Goal: Information Seeking & Learning: Learn about a topic

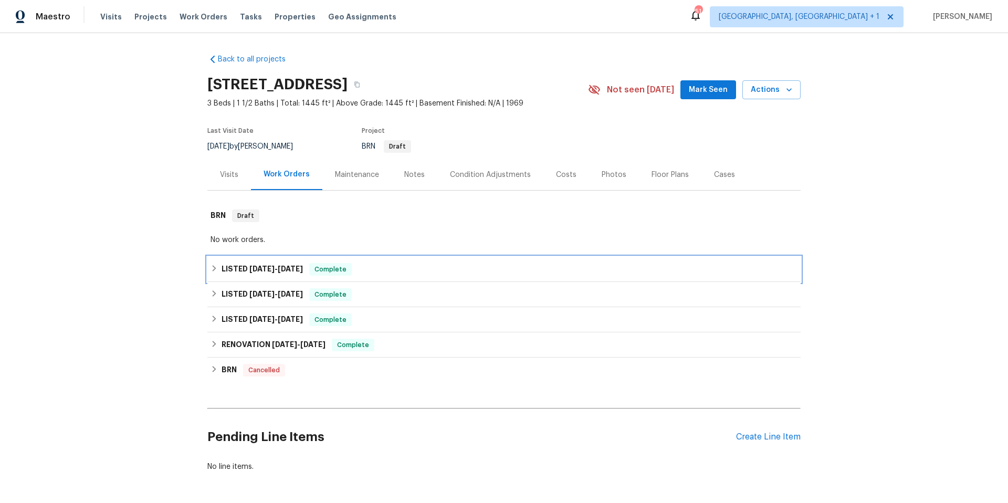
click at [393, 271] on div "LISTED 8/19/25 - 8/23/25 Complete" at bounding box center [503, 269] width 587 height 13
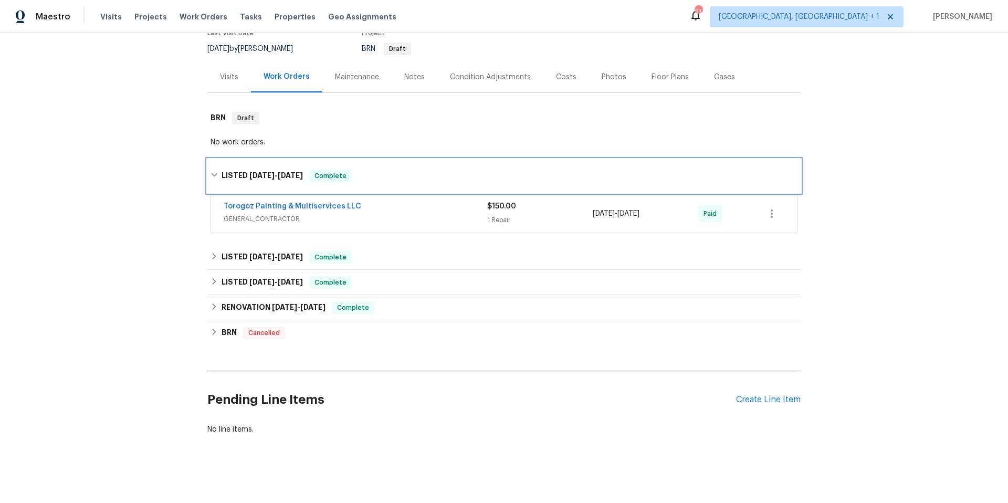
scroll to position [109, 0]
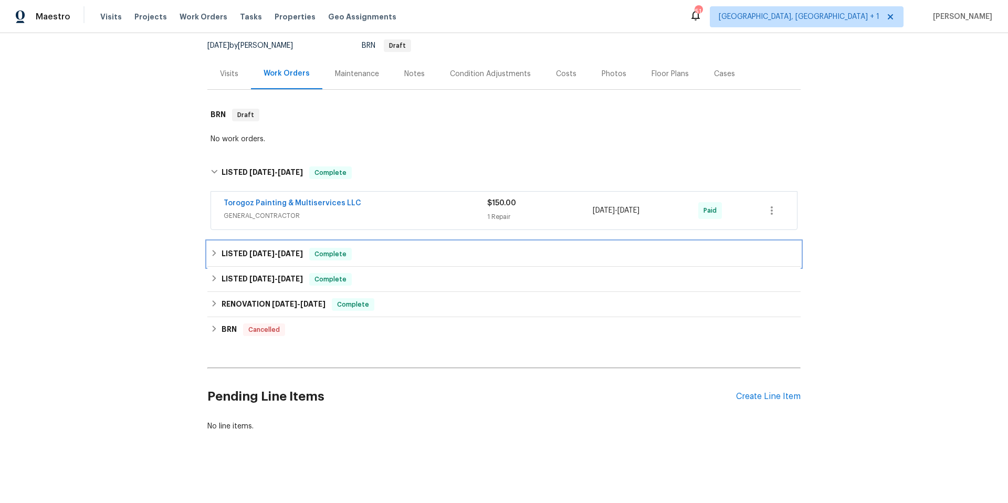
click at [368, 251] on div "LISTED 8/8/24 - 8/20/24 Complete" at bounding box center [503, 254] width 587 height 13
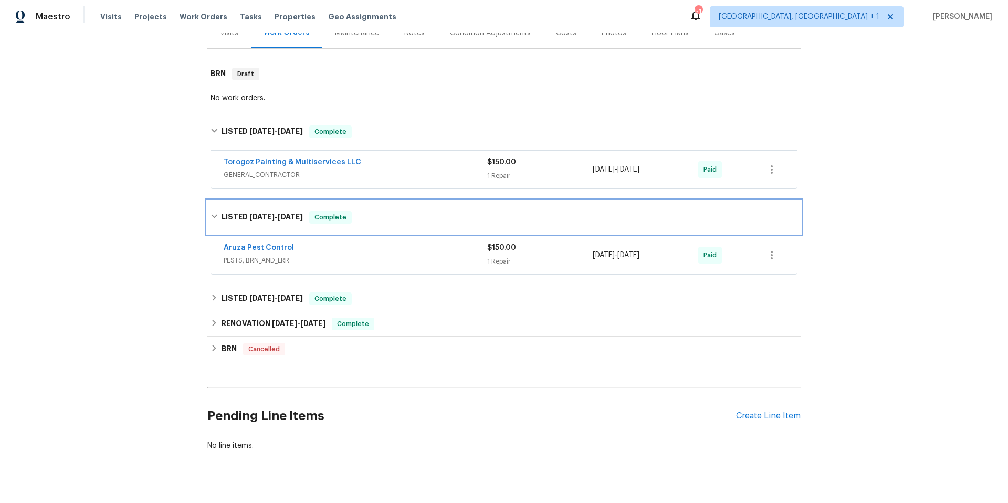
scroll to position [169, 0]
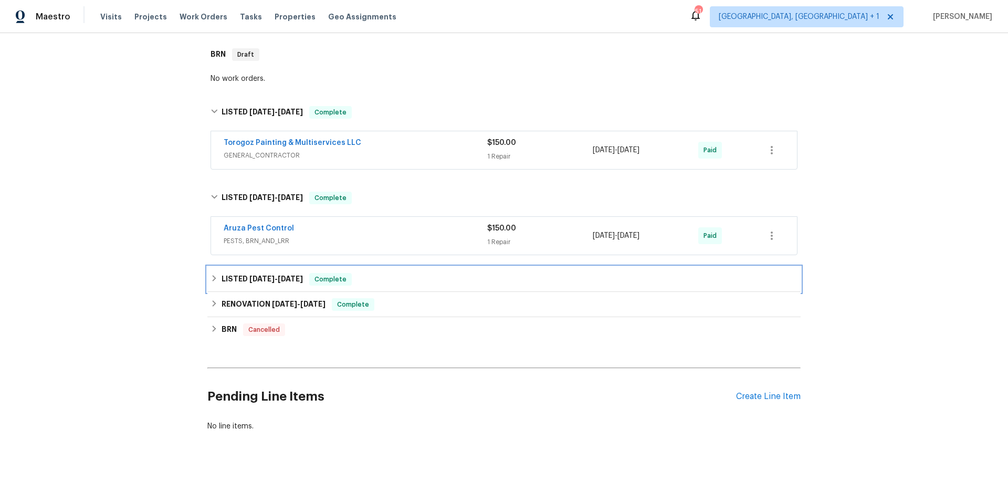
click at [386, 273] on div "LISTED 7/30/24 - 8/5/24 Complete" at bounding box center [503, 279] width 587 height 13
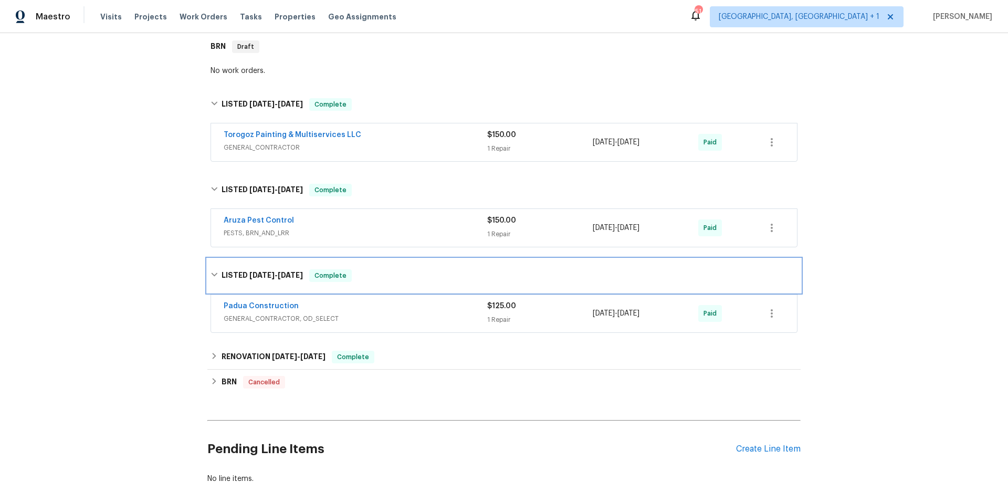
scroll to position [229, 0]
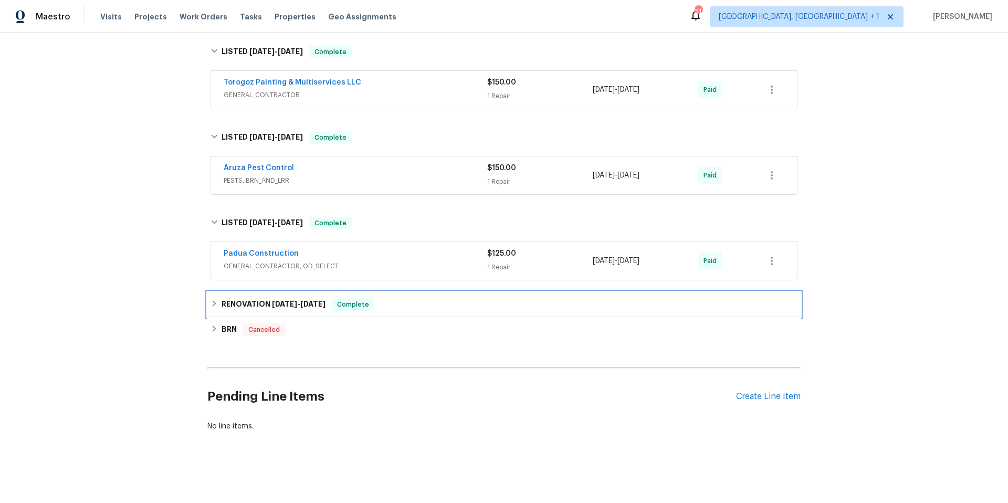
click at [400, 298] on div "RENOVATION 5/30/24 - 7/25/24 Complete" at bounding box center [503, 304] width 587 height 13
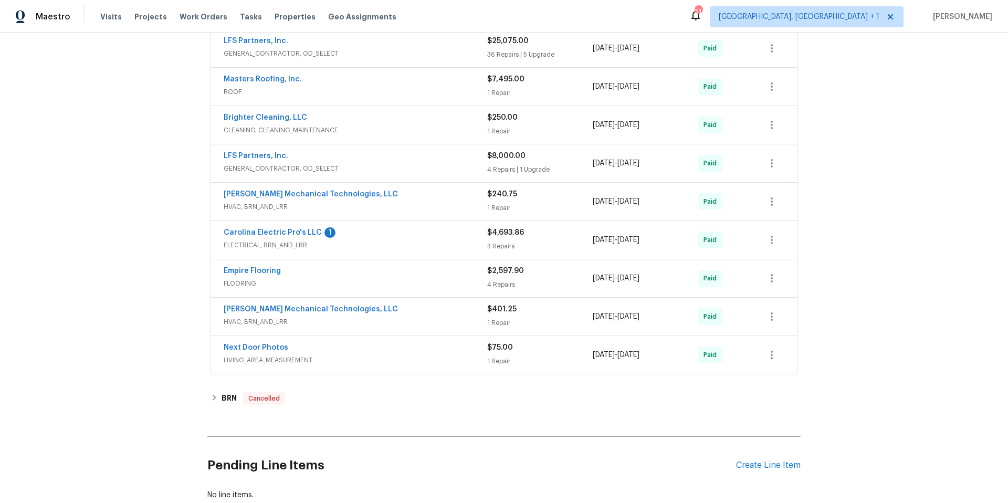
scroll to position [656, 0]
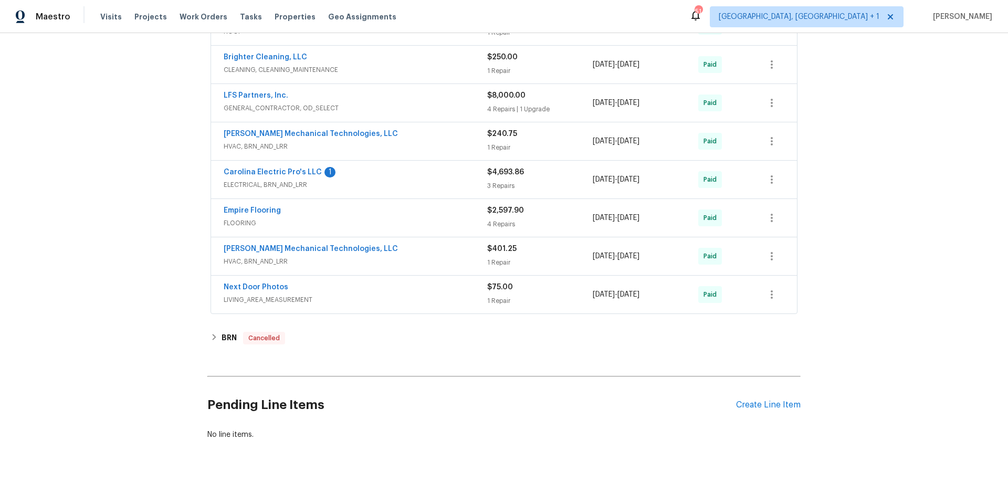
click at [402, 257] on span "HVAC, BRN_AND_LRR" at bounding box center [355, 261] width 263 height 10
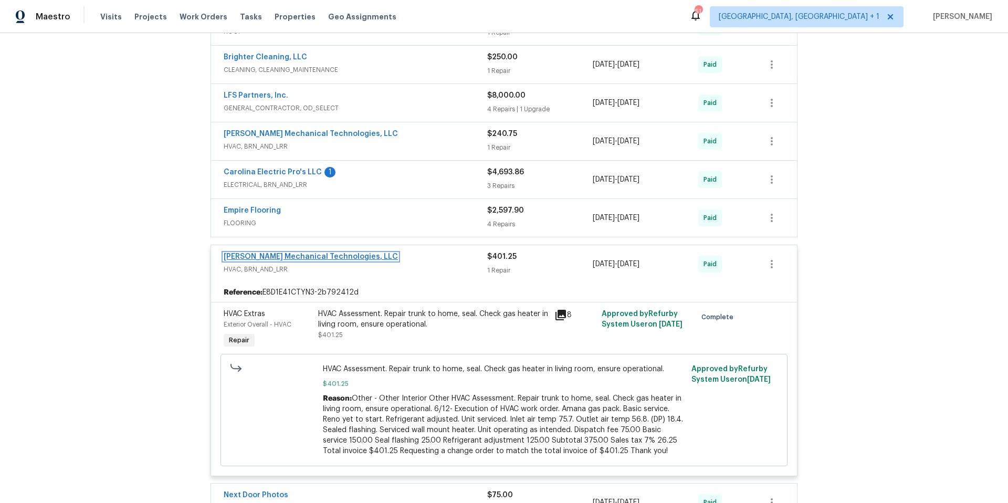
click at [312, 253] on link "Johnson's Mechanical Technologies, LLC" at bounding box center [311, 256] width 174 height 7
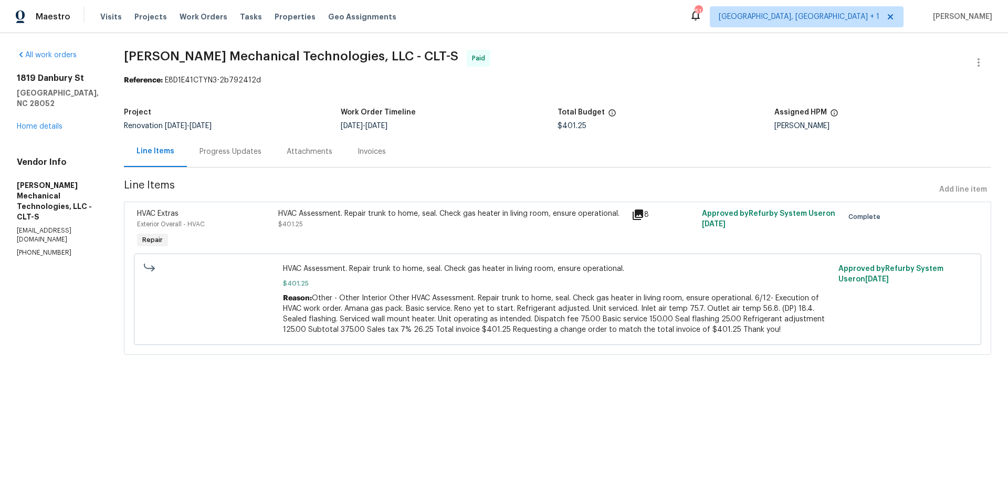
click at [260, 153] on div "Progress Updates" at bounding box center [230, 151] width 62 height 10
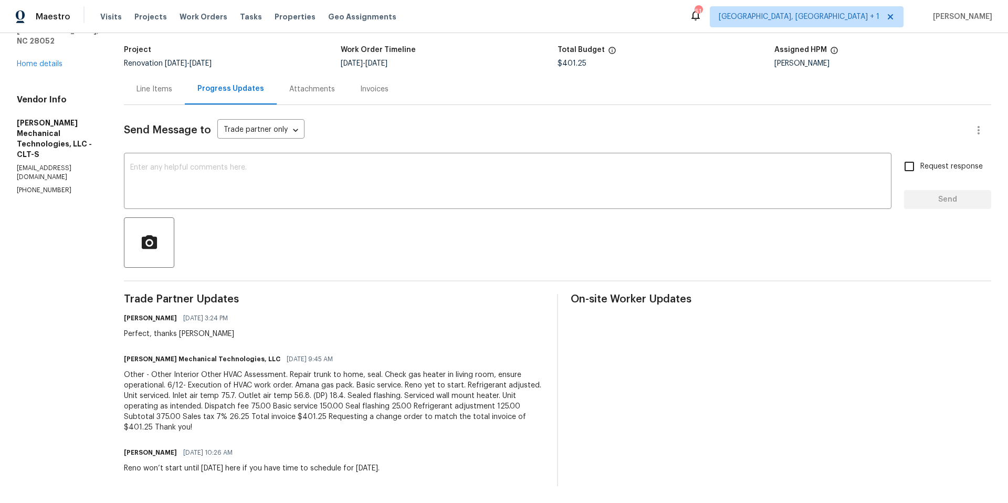
scroll to position [71, 0]
click at [51, 60] on link "Home details" at bounding box center [40, 63] width 46 height 7
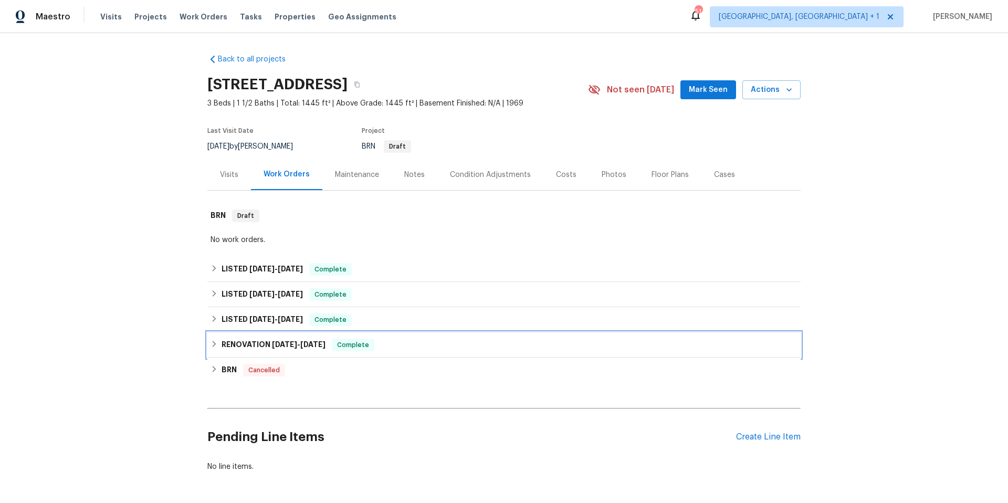
click at [401, 345] on div "RENOVATION 5/30/24 - 7/25/24 Complete" at bounding box center [503, 344] width 587 height 13
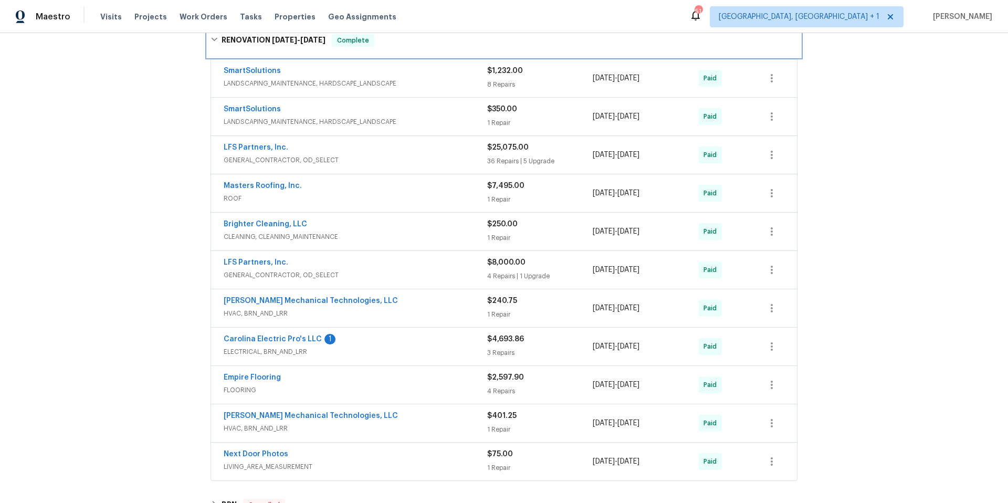
scroll to position [317, 0]
click at [380, 313] on span "HVAC, BRN_AND_LRR" at bounding box center [355, 312] width 263 height 10
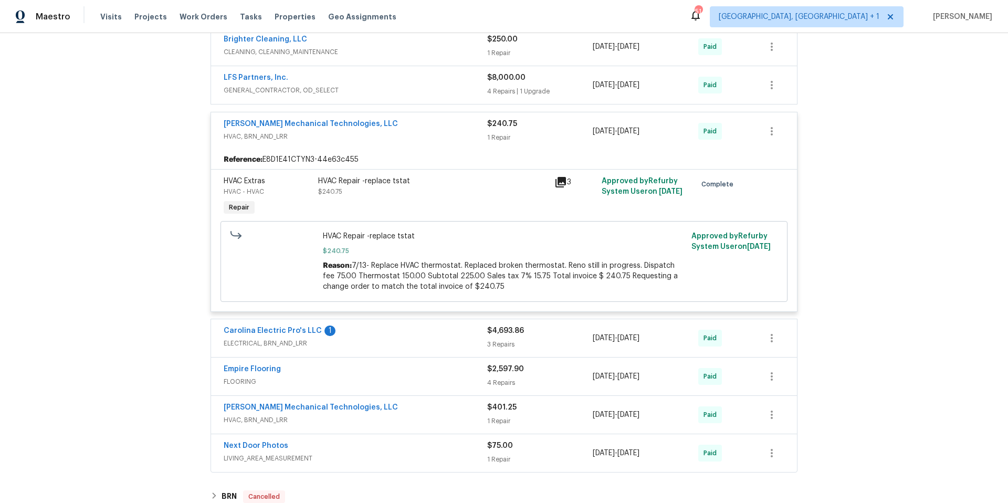
scroll to position [532, 0]
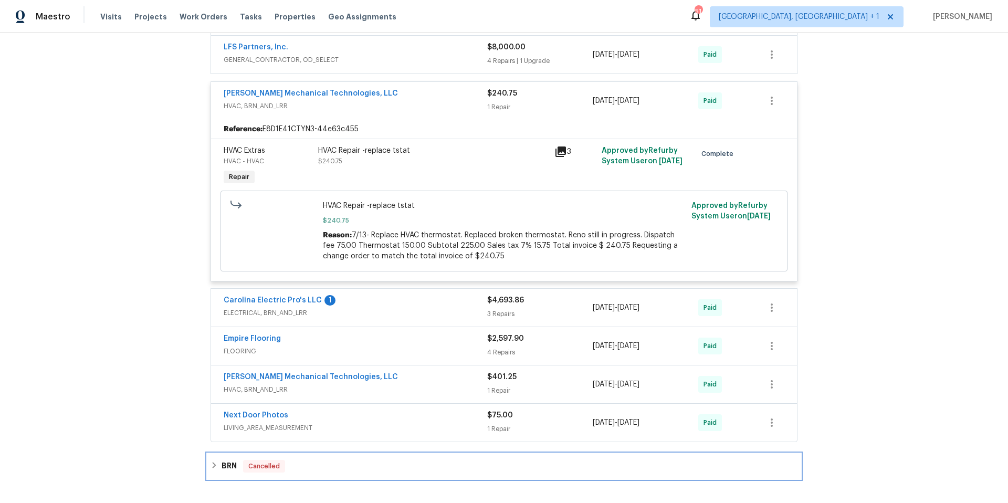
click at [348, 464] on div "BRN Cancelled" at bounding box center [503, 466] width 587 height 13
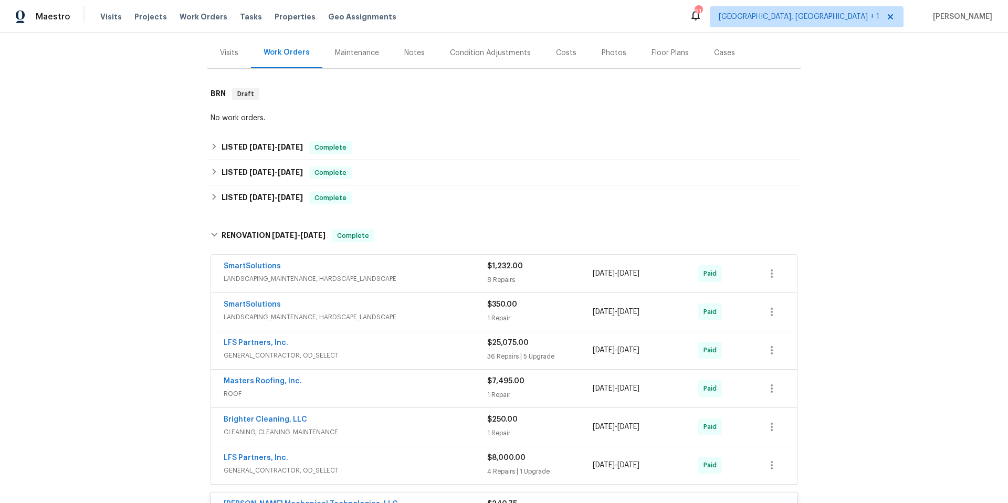
scroll to position [0, 0]
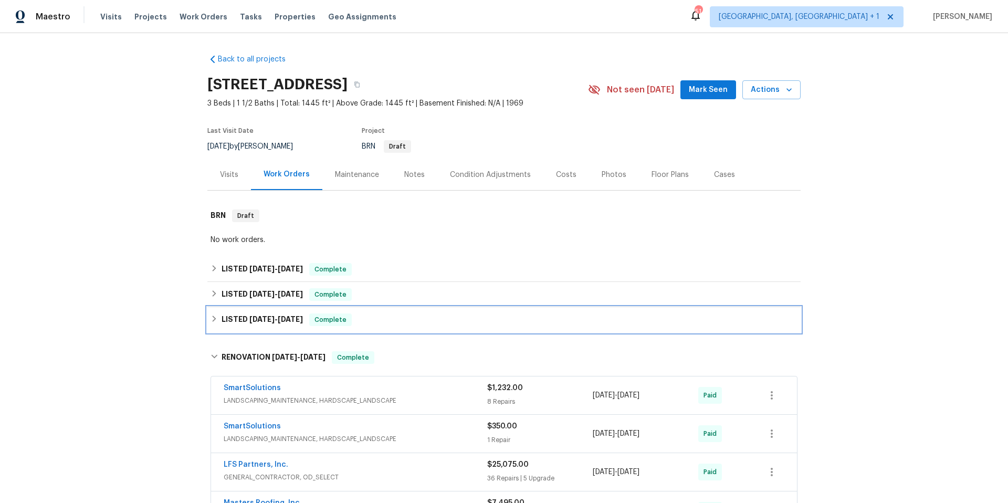
click at [418, 322] on div "LISTED 7/30/24 - 8/5/24 Complete" at bounding box center [503, 319] width 587 height 13
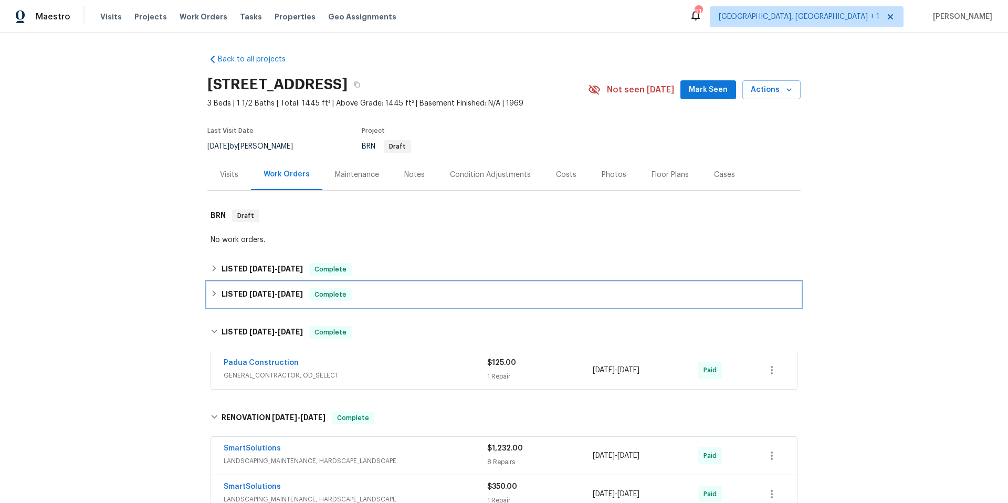
click at [426, 300] on div "LISTED 8/8/24 - 8/20/24 Complete" at bounding box center [503, 294] width 587 height 13
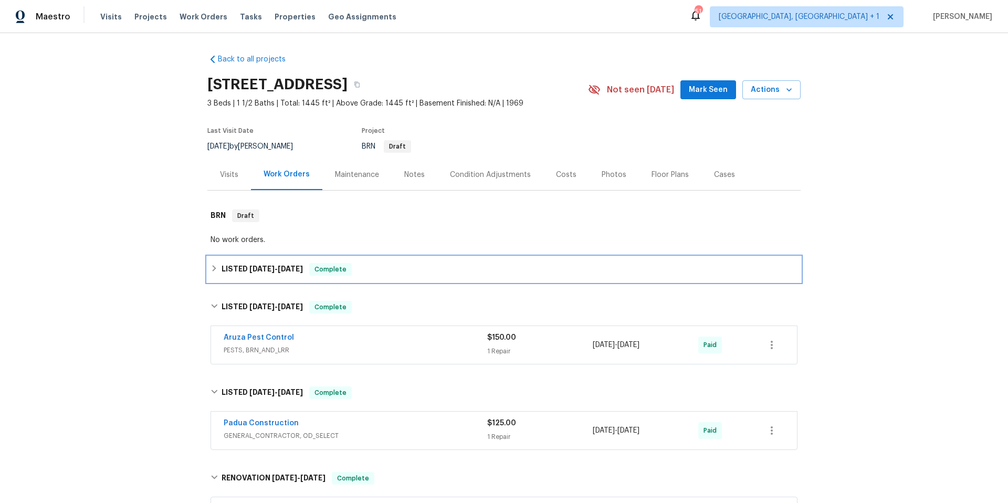
click at [422, 265] on div "LISTED 8/19/25 - 8/23/25 Complete" at bounding box center [503, 269] width 587 height 13
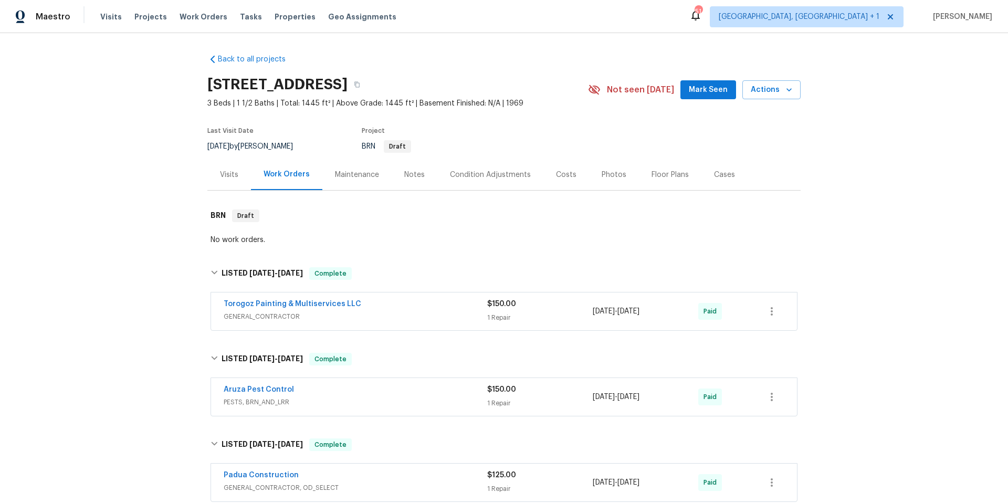
click at [225, 175] on div "Visits" at bounding box center [229, 174] width 18 height 10
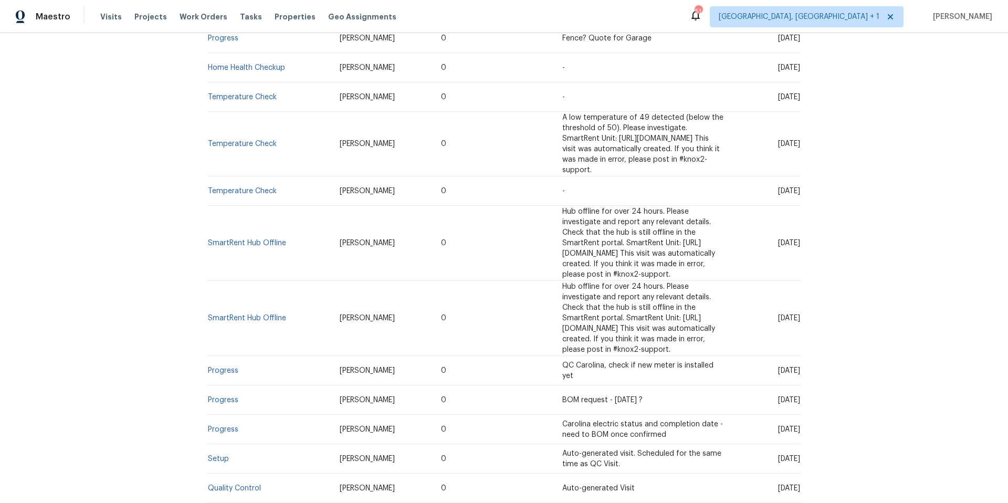
scroll to position [561, 0]
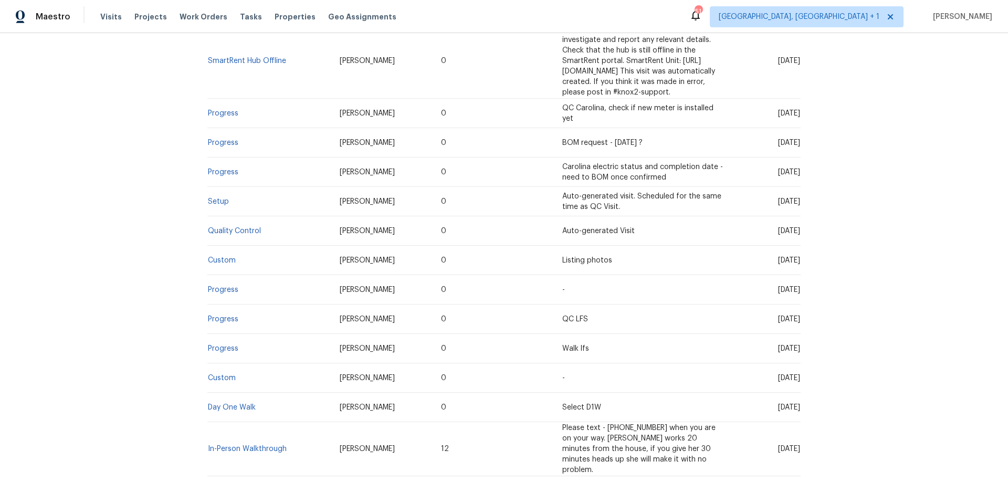
click at [255, 422] on td "In-Person Walkthrough" at bounding box center [269, 449] width 124 height 54
click at [260, 445] on link "In-Person Walkthrough" at bounding box center [247, 448] width 79 height 7
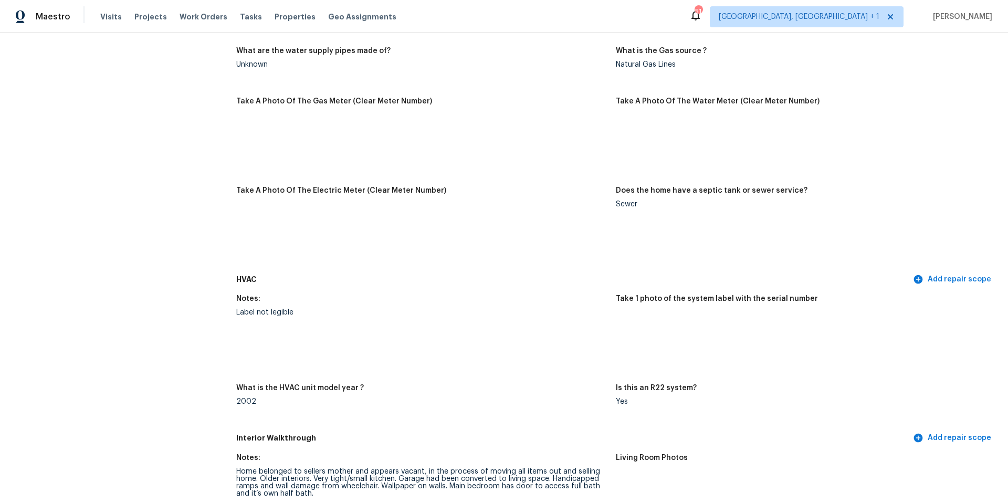
scroll to position [717, 0]
click at [673, 328] on img at bounding box center [672, 330] width 34 height 34
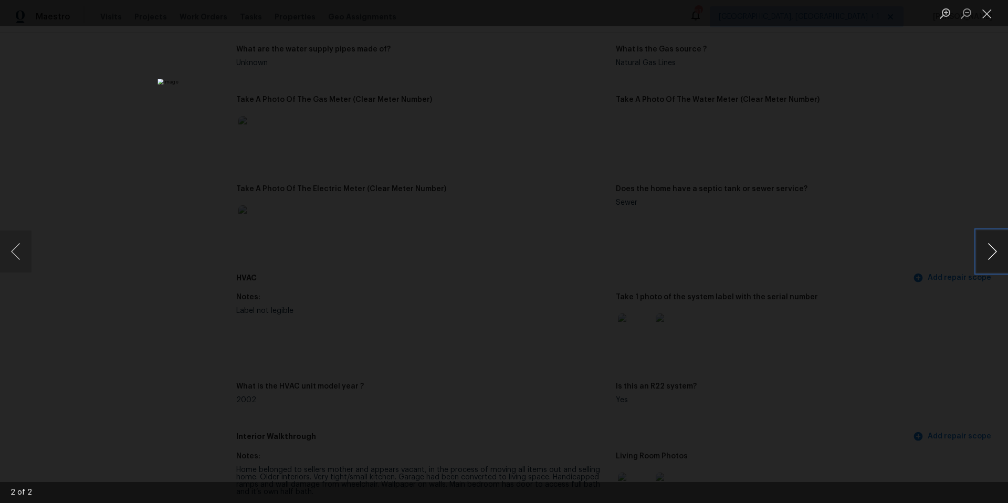
click at [991, 254] on button "Next image" at bounding box center [991, 251] width 31 height 42
click at [946, 14] on button "Zoom in" at bounding box center [944, 13] width 21 height 18
click at [543, 173] on img "Lightbox" at bounding box center [499, 300] width 1391 height 694
click at [931, 99] on div "Lightbox" at bounding box center [504, 251] width 1008 height 503
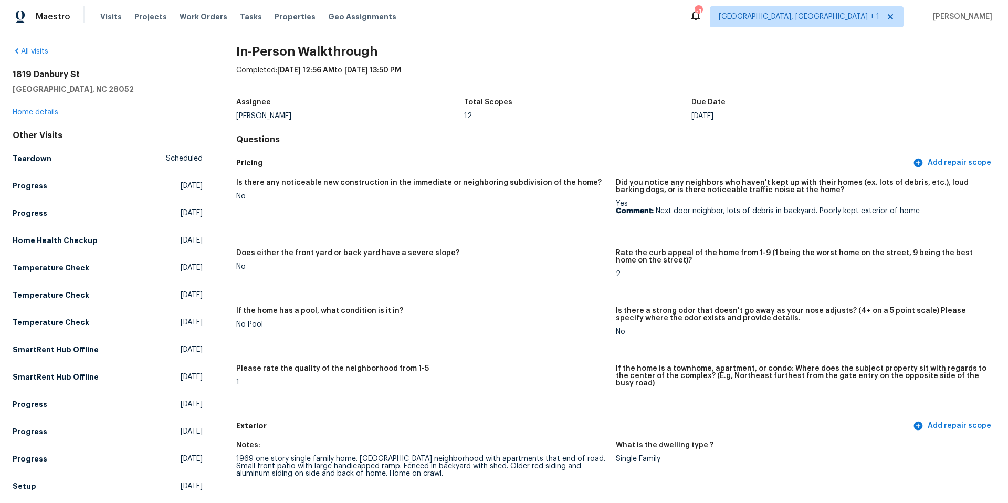
scroll to position [0, 0]
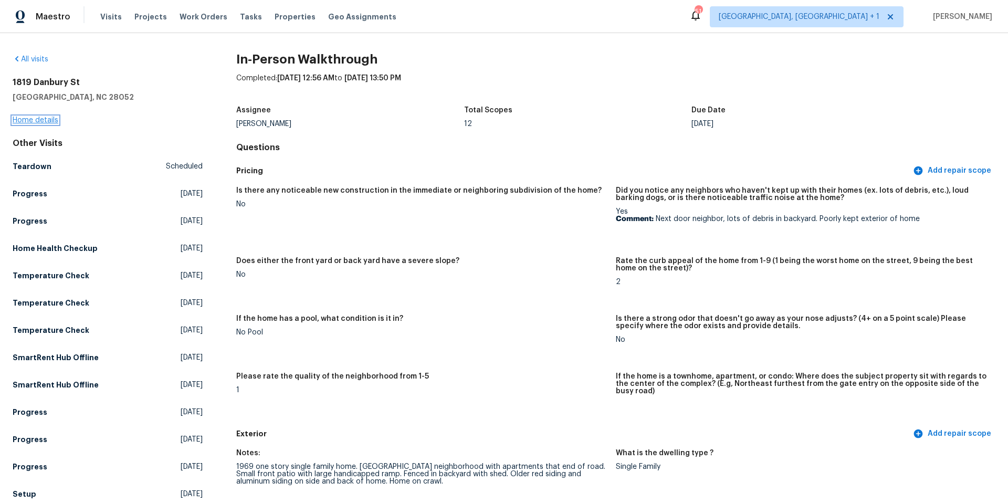
click at [34, 120] on link "Home details" at bounding box center [36, 119] width 46 height 7
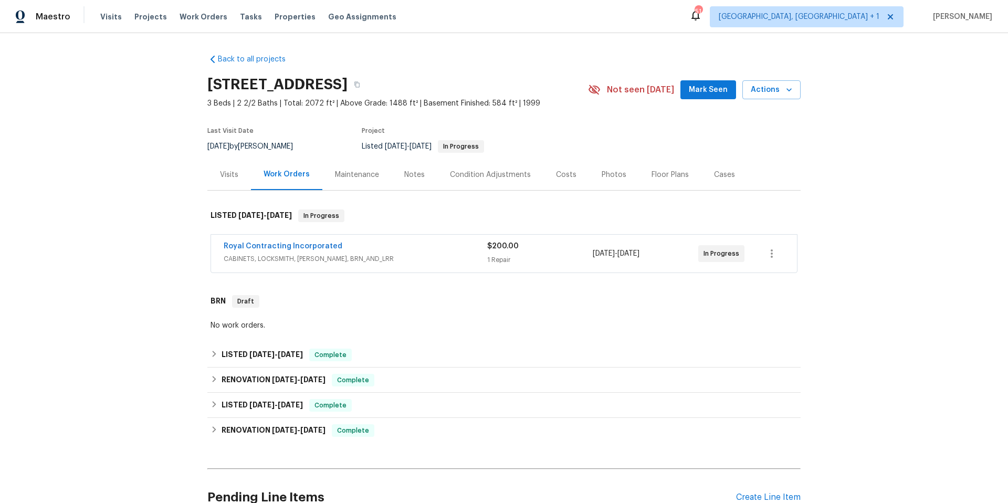
click at [499, 174] on div "Condition Adjustments" at bounding box center [490, 174] width 81 height 10
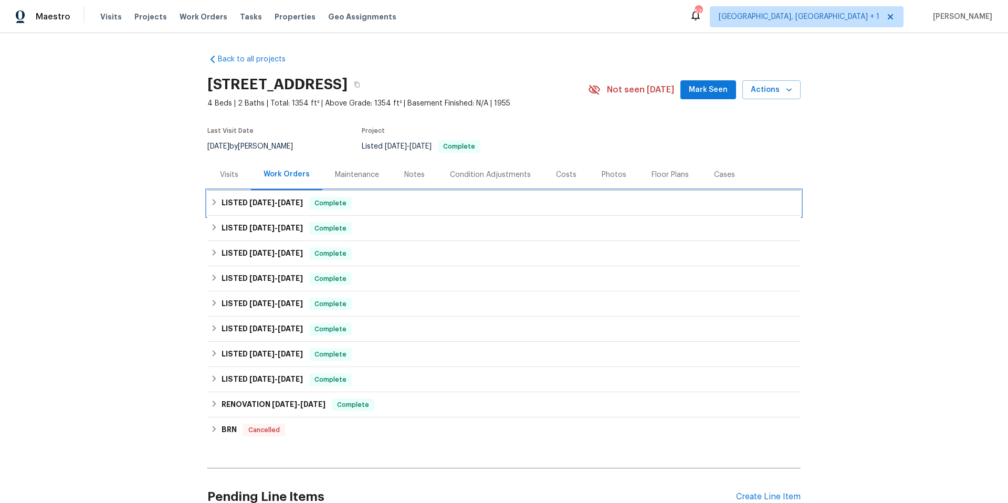
click at [364, 202] on div "LISTED [DATE] - [DATE] Complete" at bounding box center [503, 203] width 587 height 13
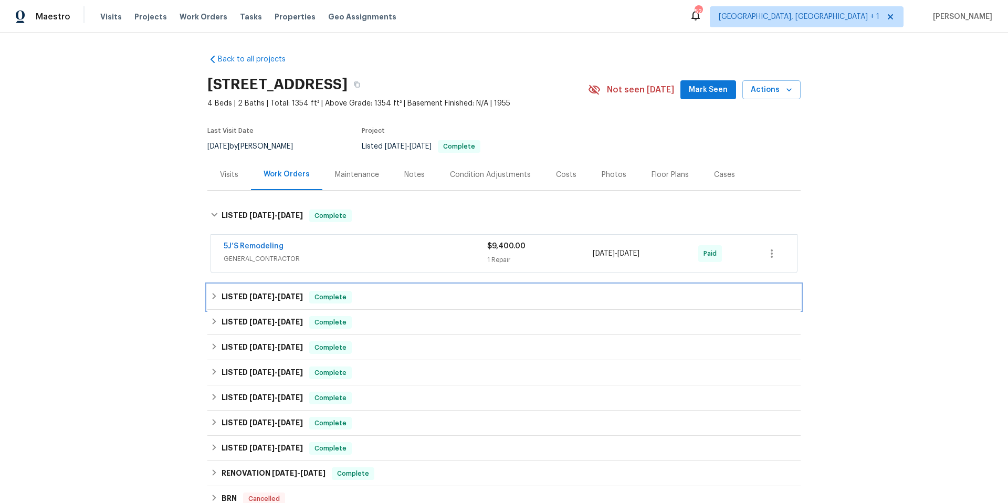
click at [388, 299] on div "LISTED [DATE] - [DATE] Complete" at bounding box center [503, 297] width 587 height 13
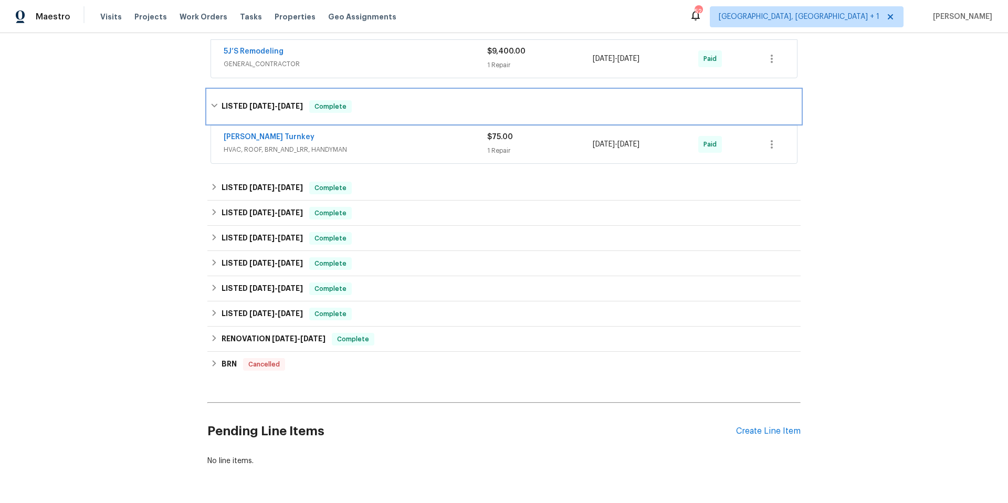
scroll to position [197, 0]
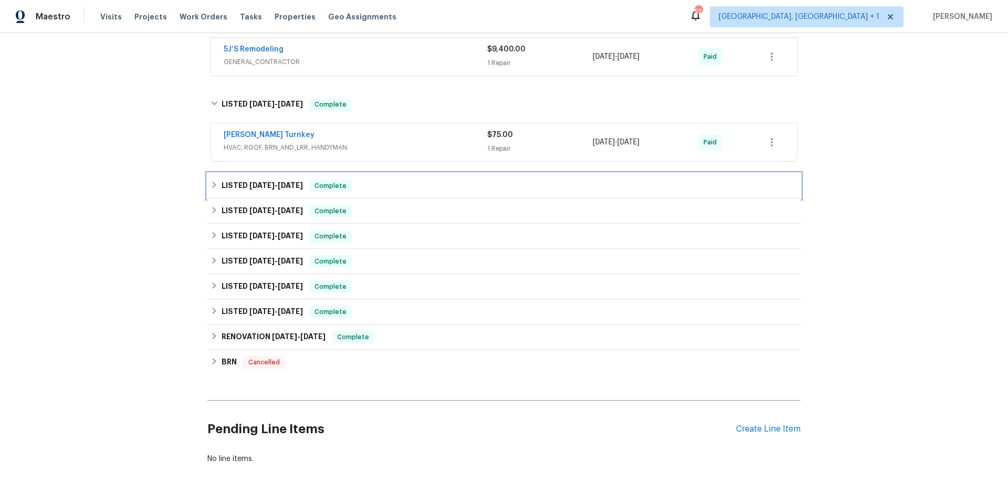
click at [389, 188] on div "LISTED [DATE] - [DATE] Complete" at bounding box center [503, 185] width 587 height 13
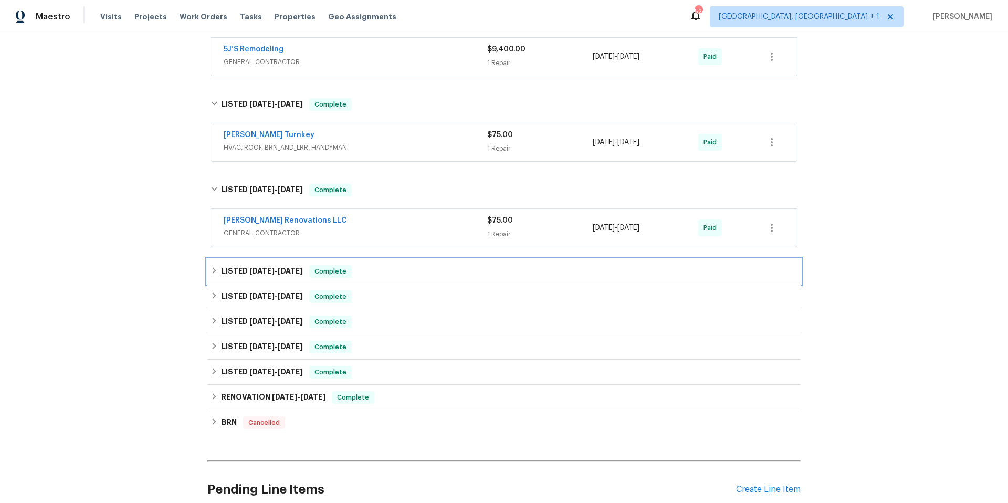
click at [416, 267] on div "LISTED [DATE] - [DATE] Complete" at bounding box center [503, 271] width 587 height 13
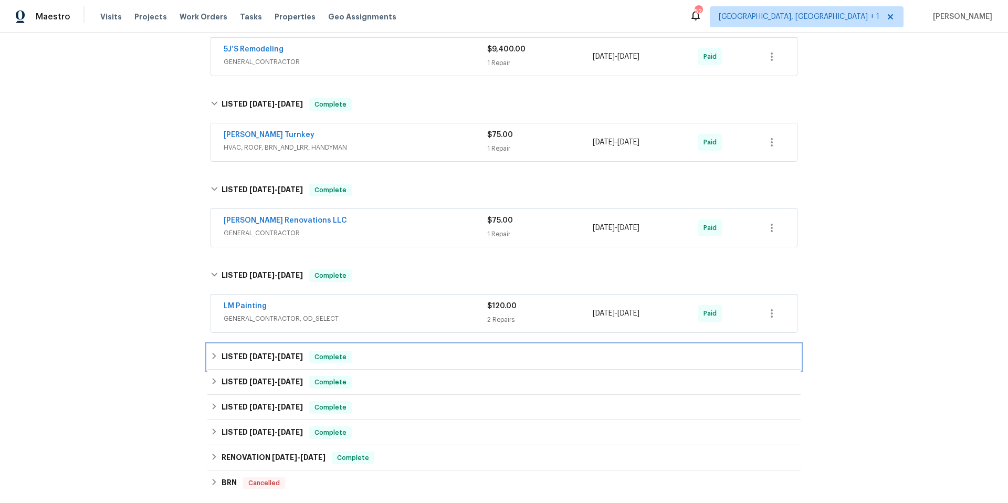
click at [418, 354] on div "LISTED [DATE] - [DATE] Complete" at bounding box center [503, 357] width 587 height 13
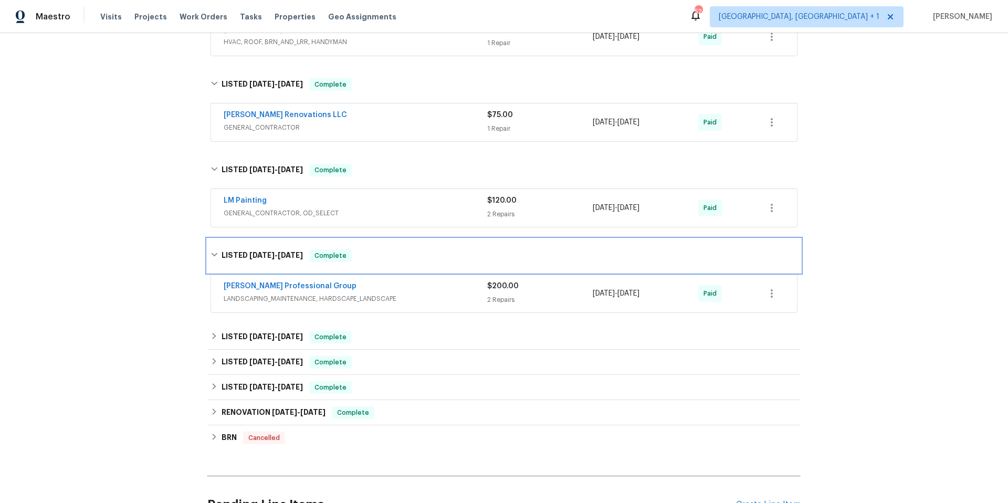
scroll to position [341, 0]
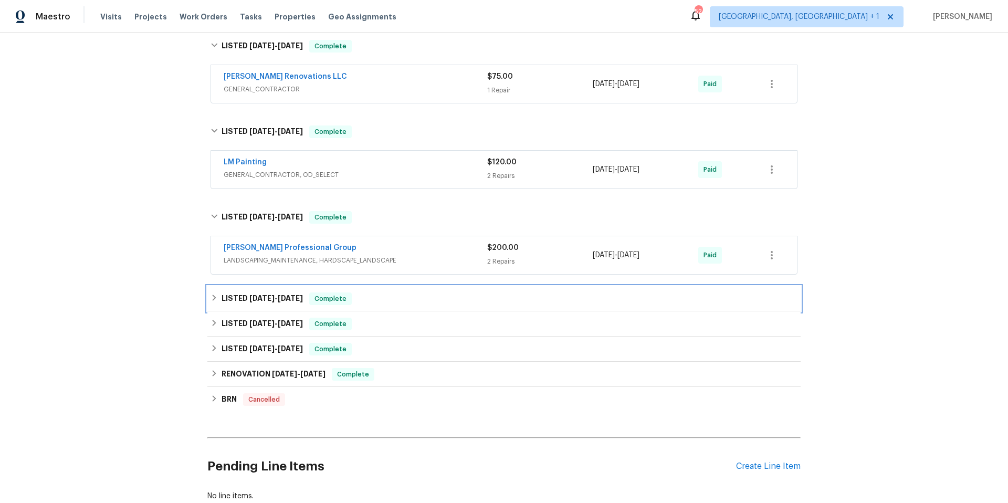
click at [402, 289] on div "LISTED [DATE] - [DATE] Complete" at bounding box center [503, 298] width 593 height 25
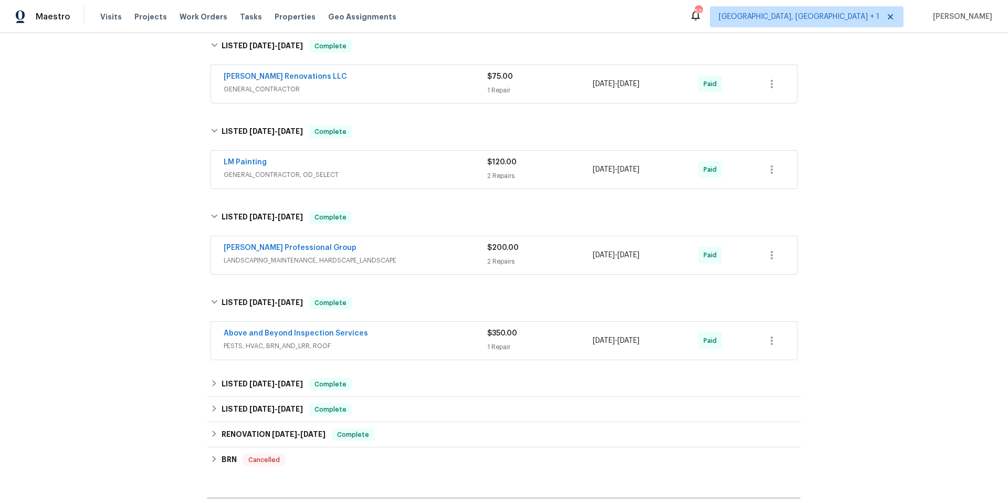
click at [415, 346] on span "PESTS, HVAC, BRN_AND_LRR, ROOF" at bounding box center [355, 346] width 263 height 10
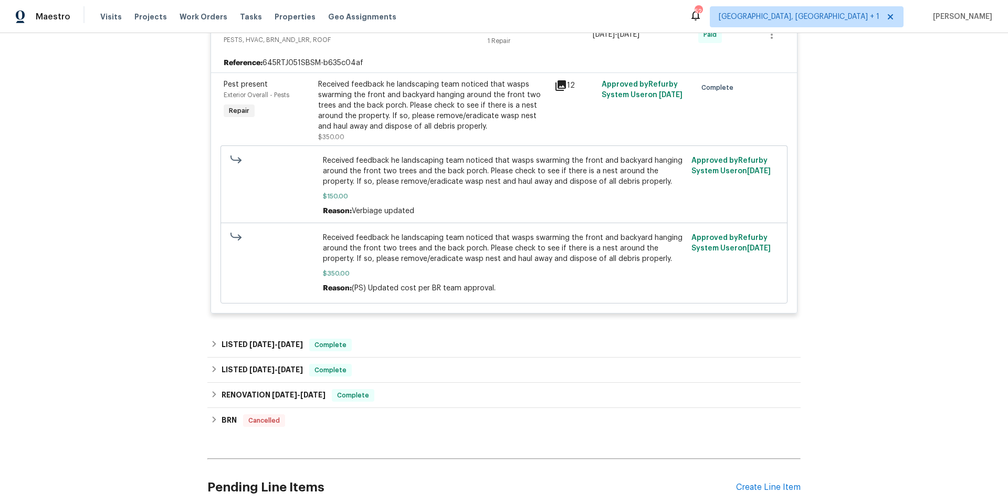
scroll to position [659, 0]
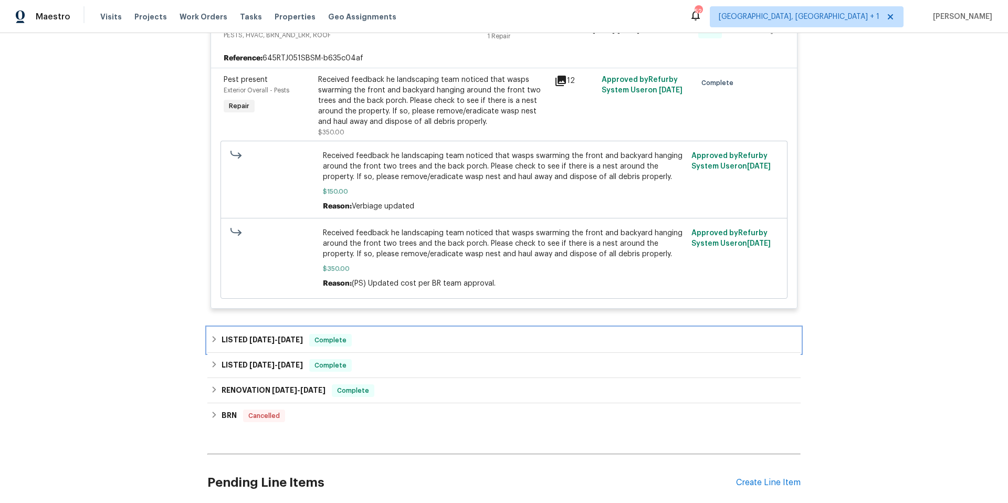
click at [384, 343] on div "LISTED [DATE] - [DATE] Complete" at bounding box center [503, 340] width 587 height 13
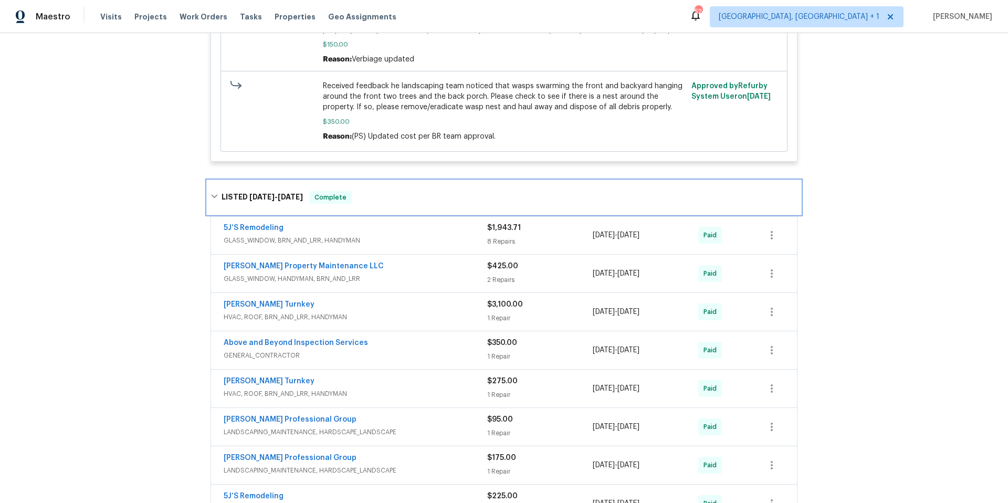
scroll to position [807, 0]
click at [391, 353] on span "GENERAL_CONTRACTOR" at bounding box center [355, 354] width 263 height 10
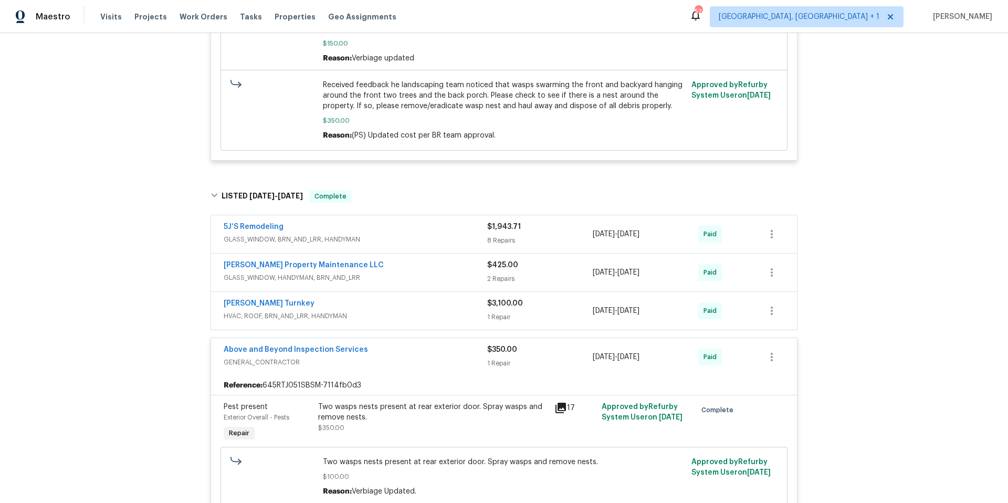
click at [391, 353] on div "Above and Beyond Inspection Services" at bounding box center [355, 350] width 263 height 13
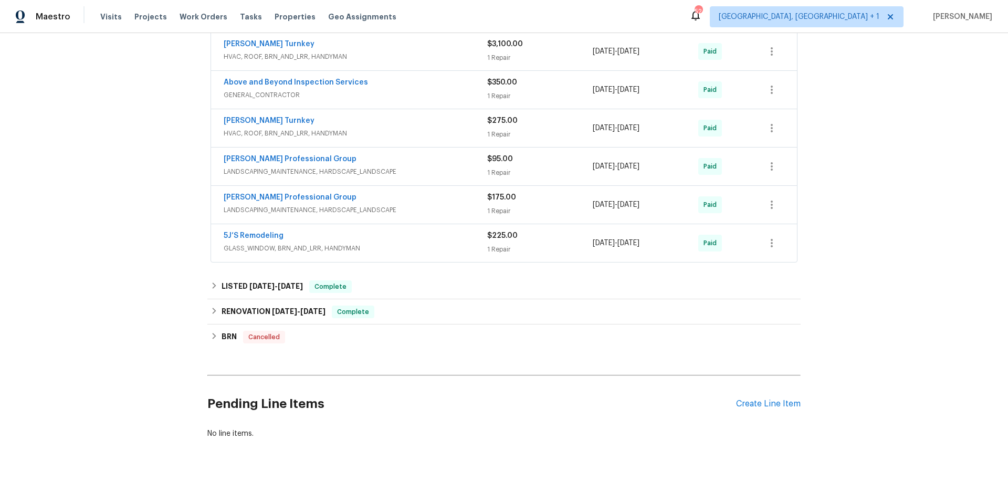
scroll to position [1067, 0]
click at [422, 284] on div "LISTED [DATE] - [DATE] Complete" at bounding box center [503, 286] width 587 height 13
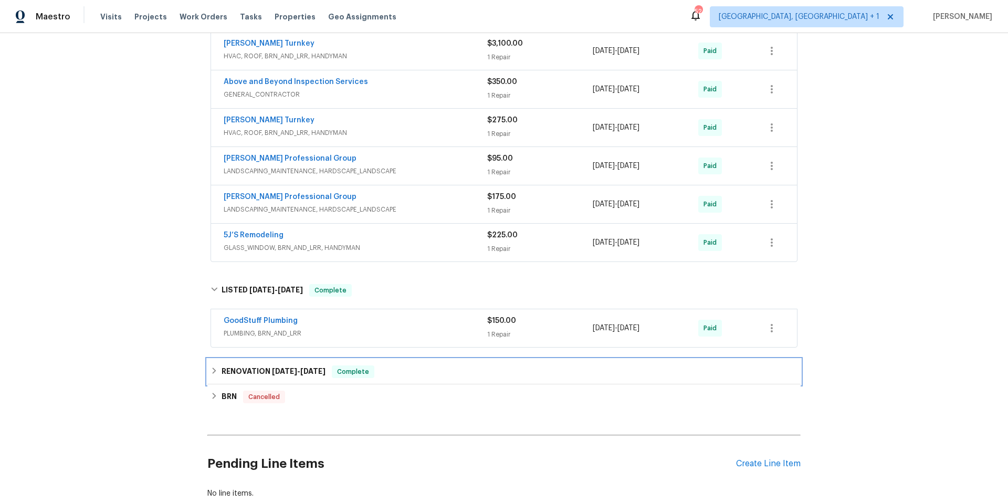
click at [442, 378] on div "RENOVATION [DATE] - [DATE] Complete" at bounding box center [503, 371] width 587 height 13
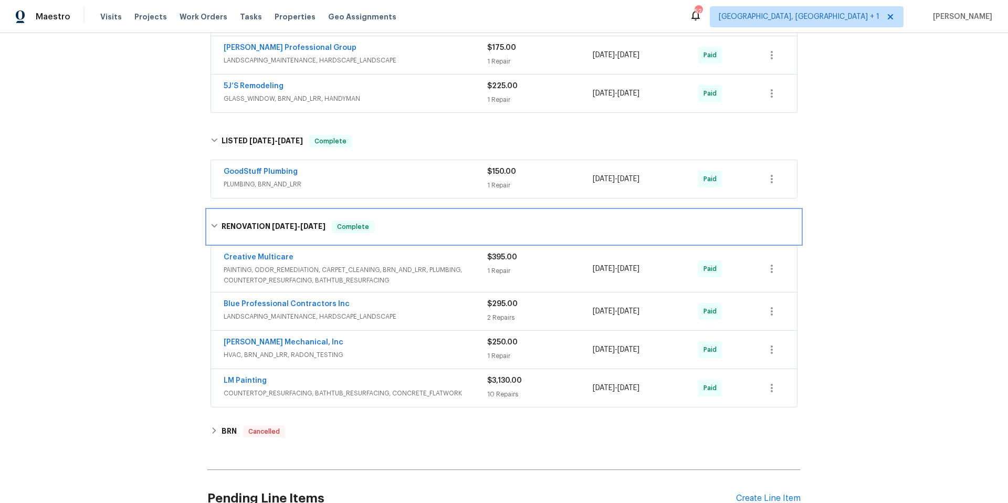
scroll to position [1228, 0]
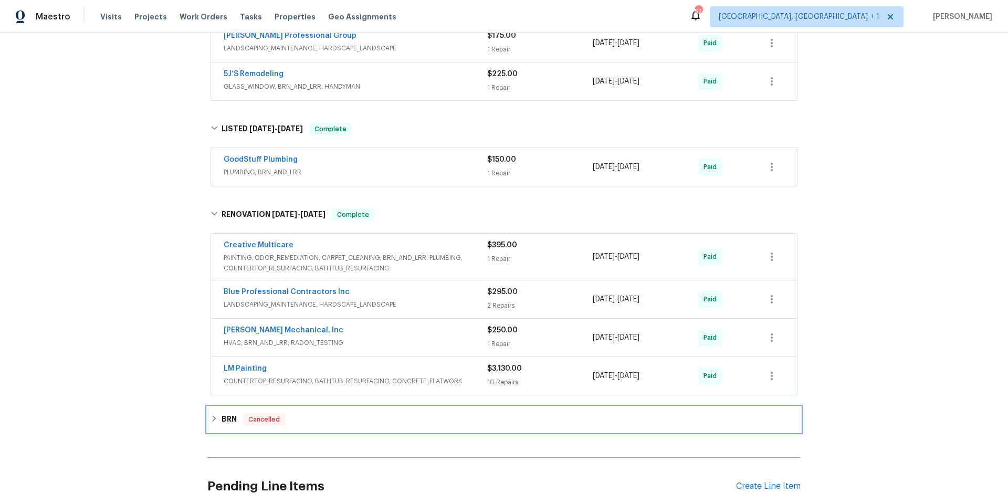
click at [403, 428] on div "BRN Cancelled" at bounding box center [503, 419] width 593 height 25
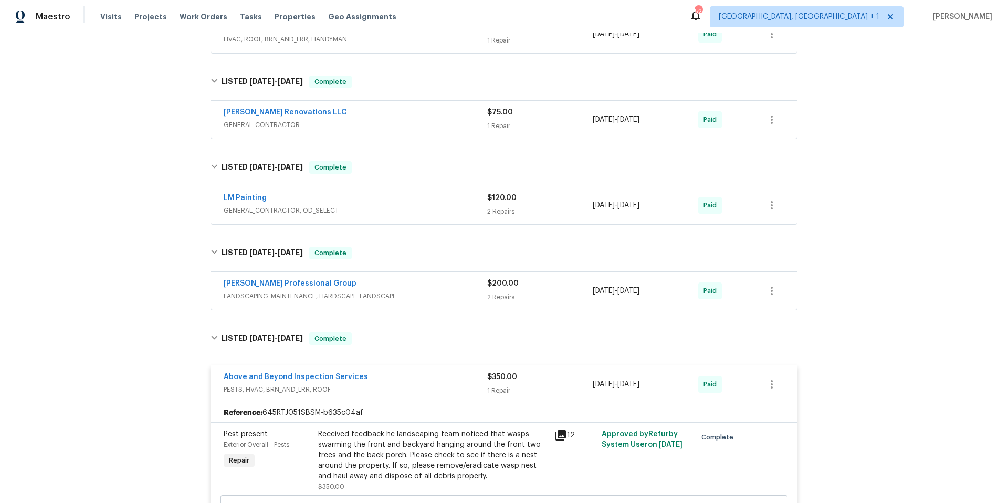
scroll to position [0, 0]
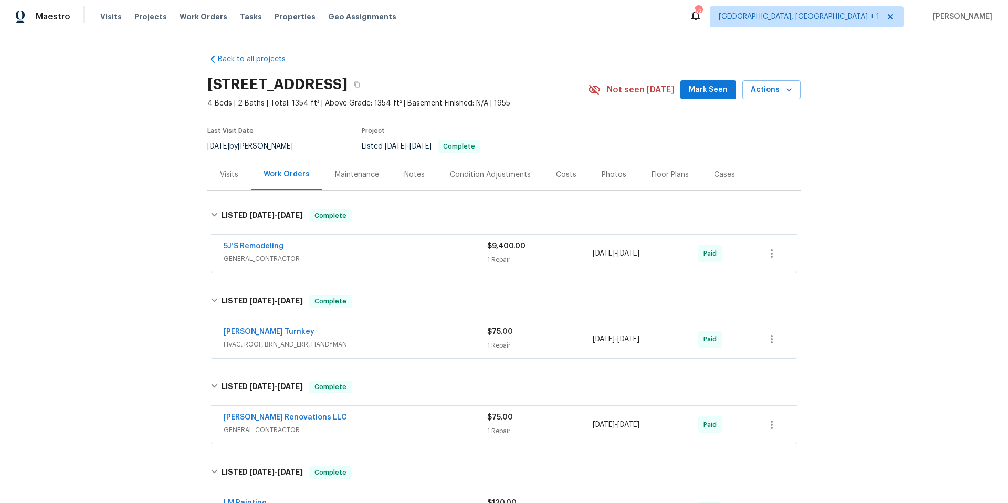
click at [556, 172] on div "Costs" at bounding box center [566, 174] width 20 height 10
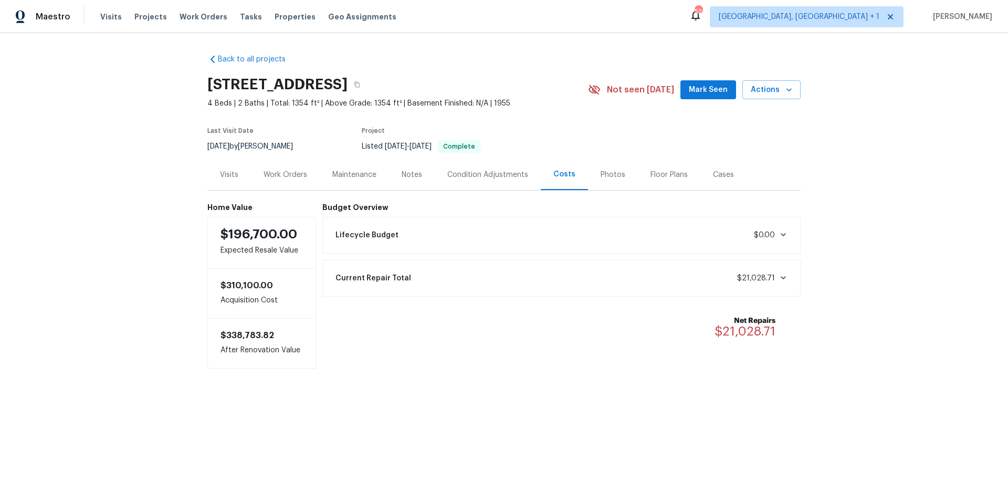
click at [282, 177] on div "Work Orders" at bounding box center [285, 174] width 44 height 10
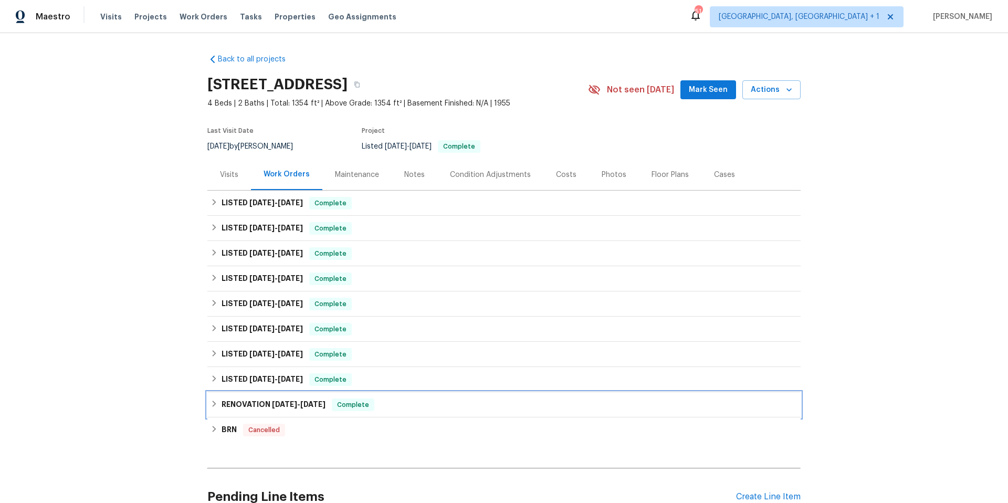
click at [423, 405] on div "RENOVATION [DATE] - [DATE] Complete" at bounding box center [503, 404] width 587 height 13
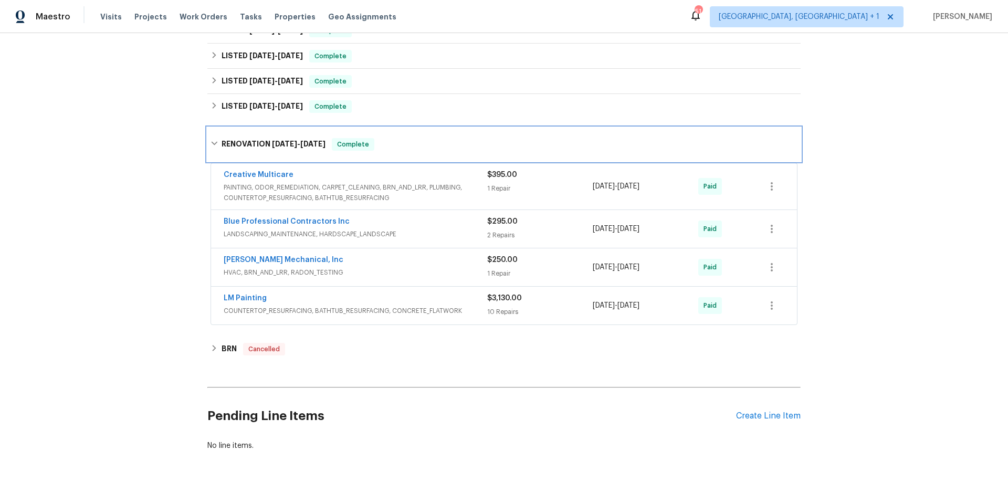
scroll to position [300, 0]
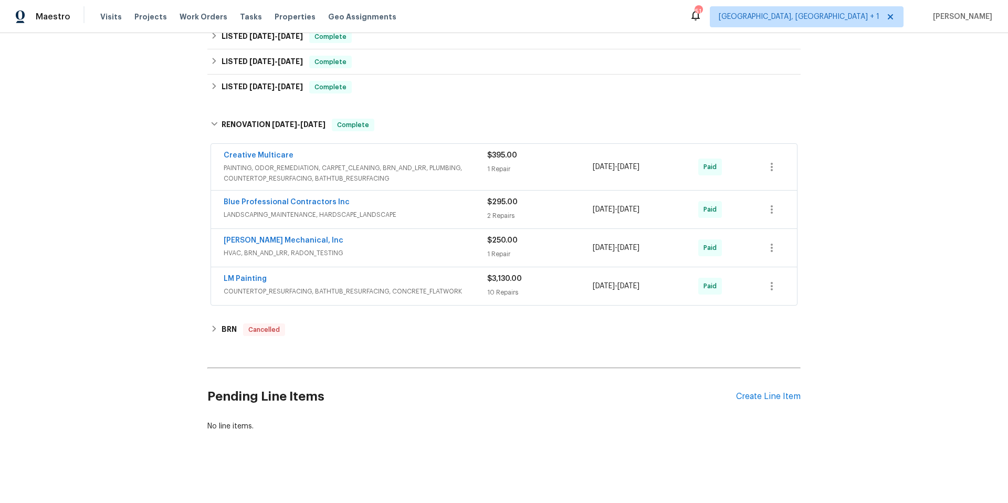
click at [469, 277] on div "LM Painting" at bounding box center [355, 279] width 263 height 13
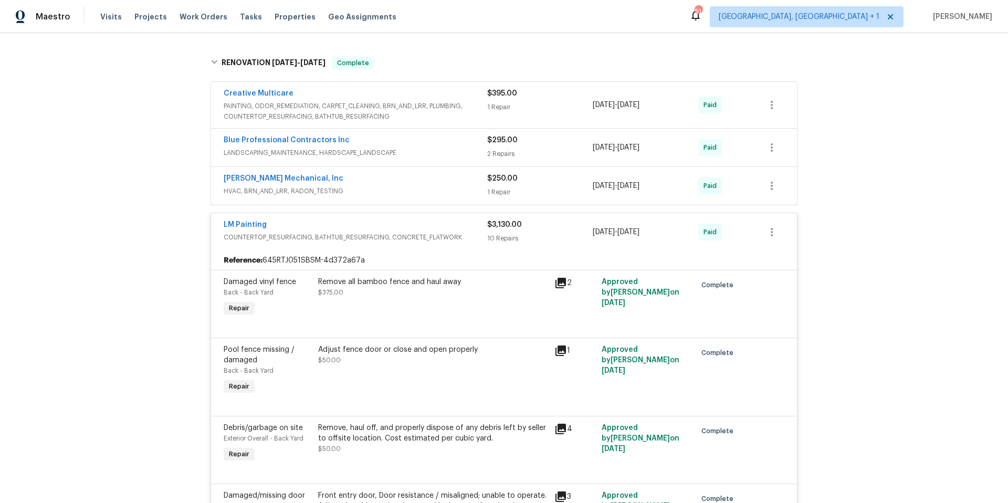
scroll to position [260, 0]
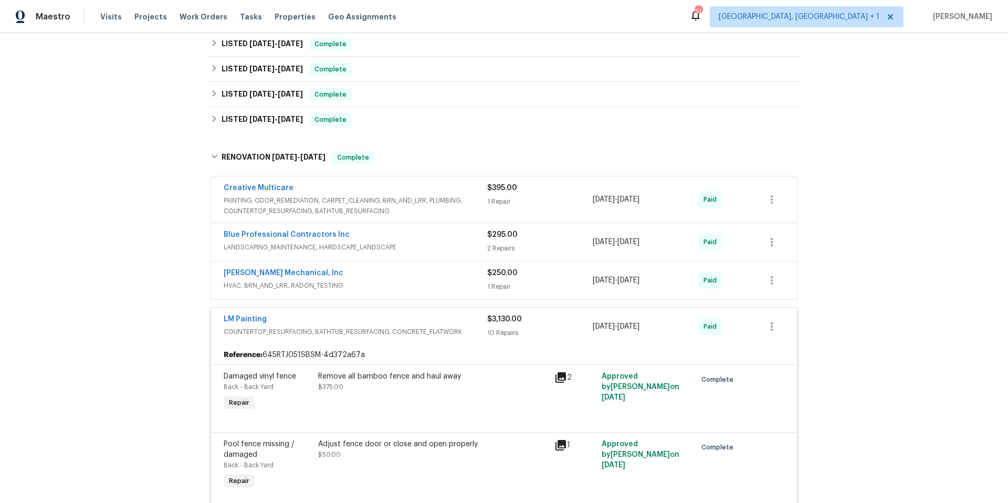
click at [361, 314] on div "LM Painting" at bounding box center [355, 320] width 263 height 13
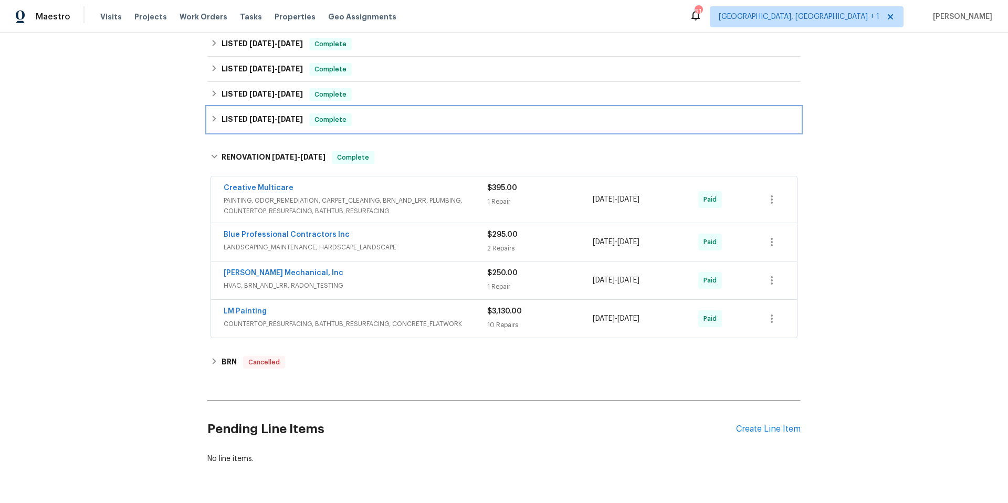
click at [396, 121] on div "LISTED [DATE] - [DATE] Complete" at bounding box center [503, 119] width 587 height 13
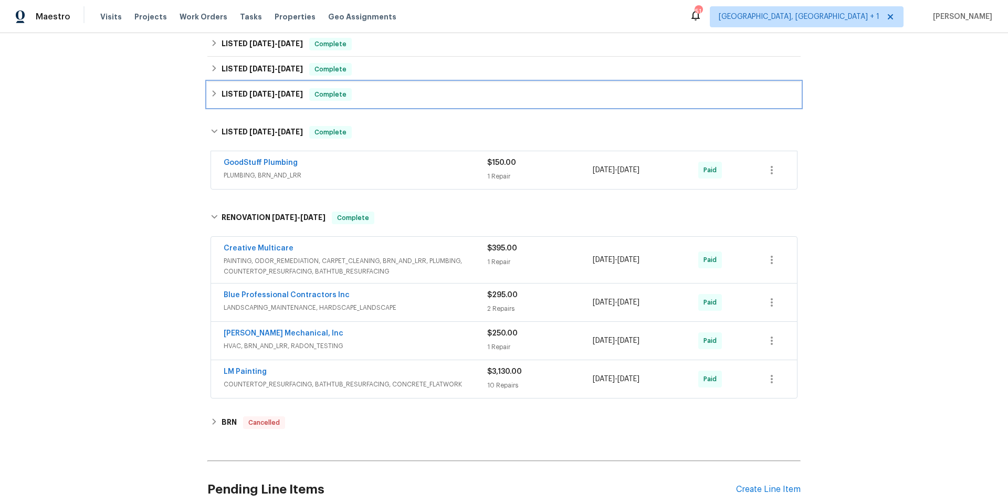
click at [410, 95] on div "LISTED [DATE] - [DATE] Complete" at bounding box center [503, 94] width 587 height 13
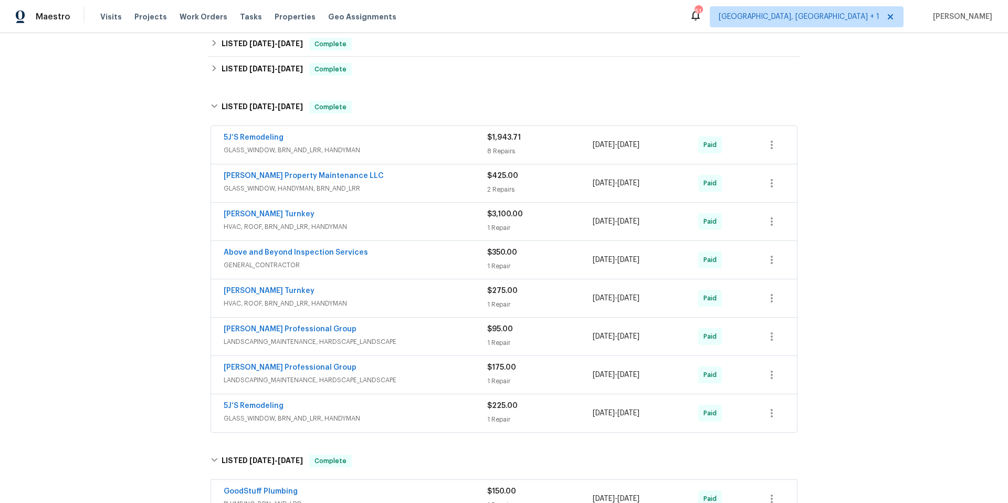
click at [427, 218] on div "[PERSON_NAME] Turnkey" at bounding box center [355, 215] width 263 height 13
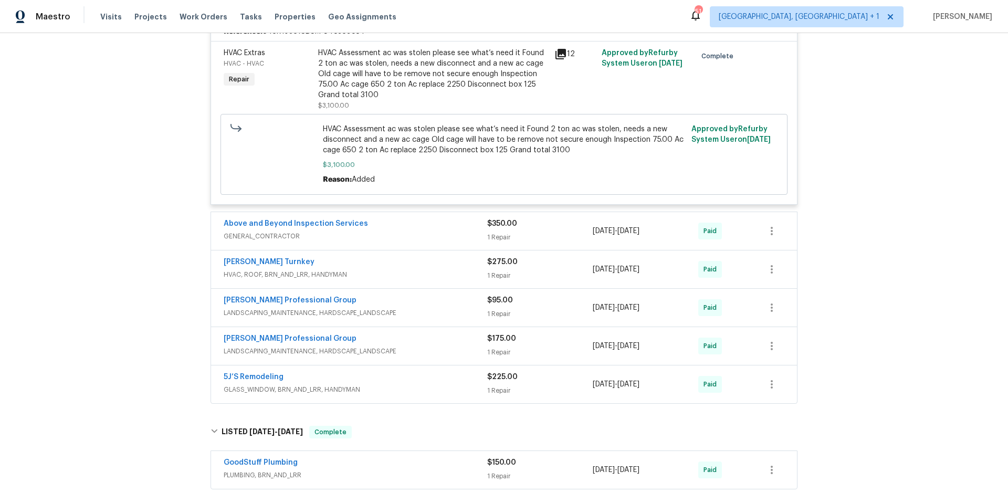
scroll to position [489, 0]
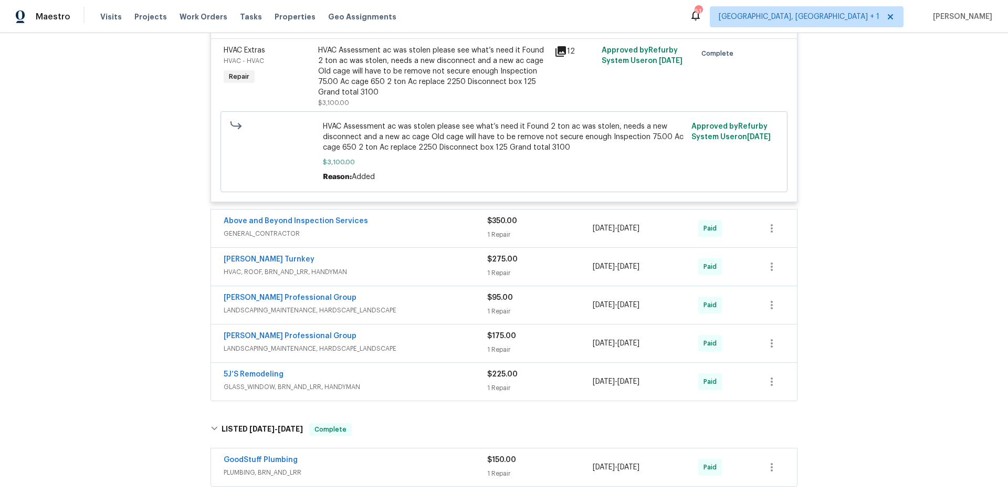
click at [419, 266] on div "[PERSON_NAME] Turnkey" at bounding box center [355, 260] width 263 height 13
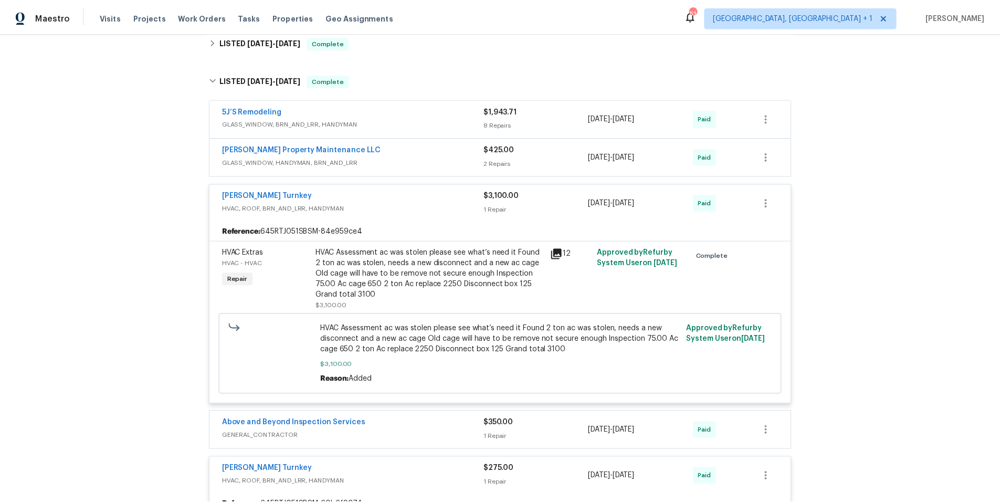
scroll to position [0, 0]
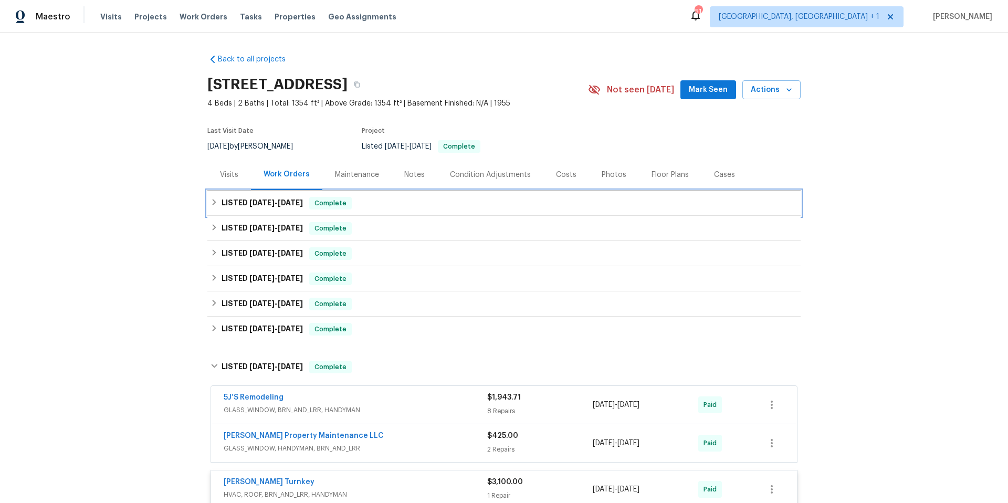
click at [445, 202] on div "LISTED [DATE] - [DATE] Complete" at bounding box center [503, 203] width 587 height 13
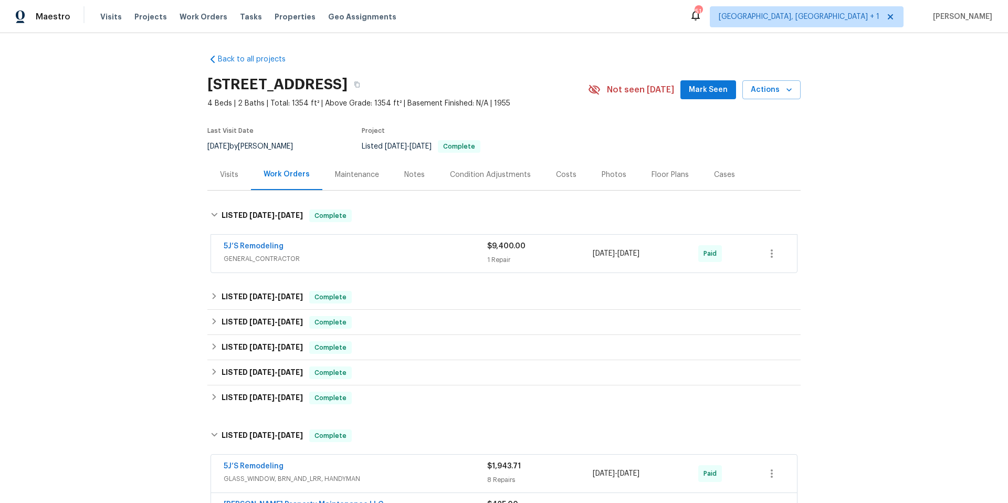
click at [412, 169] on div "Notes" at bounding box center [414, 174] width 20 height 10
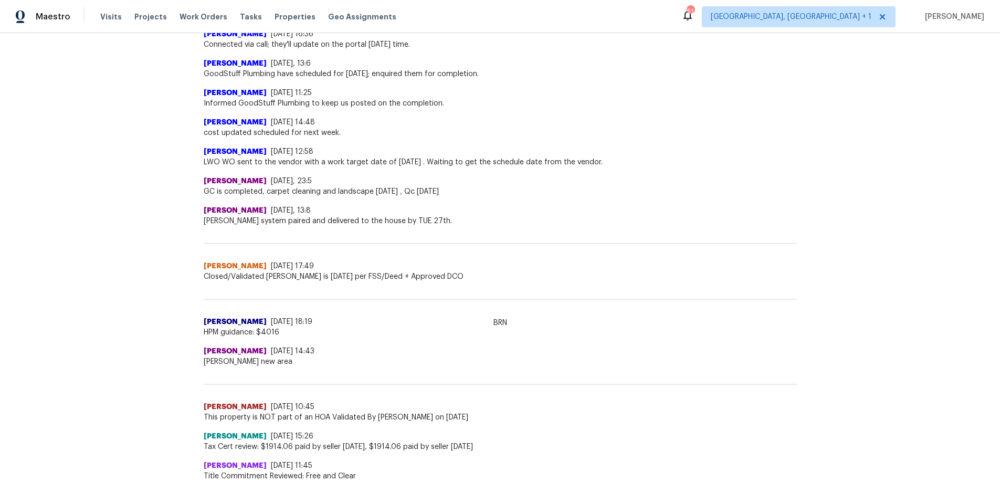
scroll to position [3997, 0]
